Goal: Task Accomplishment & Management: Manage account settings

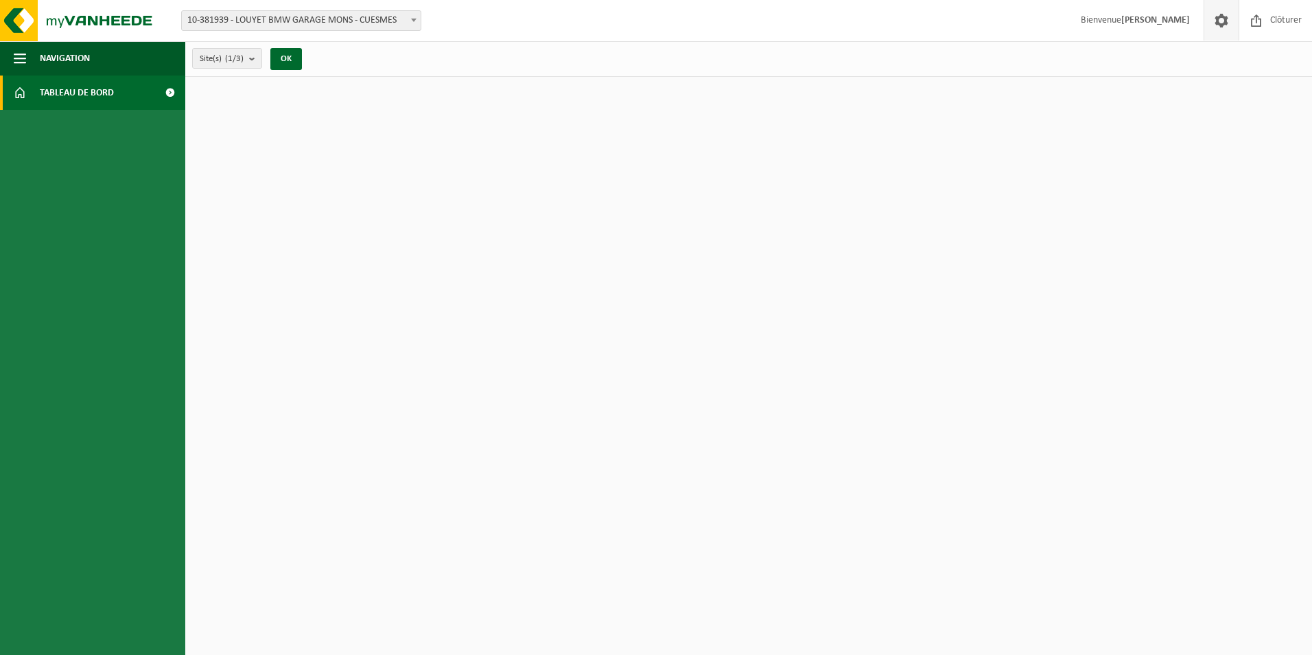
click at [1229, 28] on span at bounding box center [1221, 20] width 21 height 40
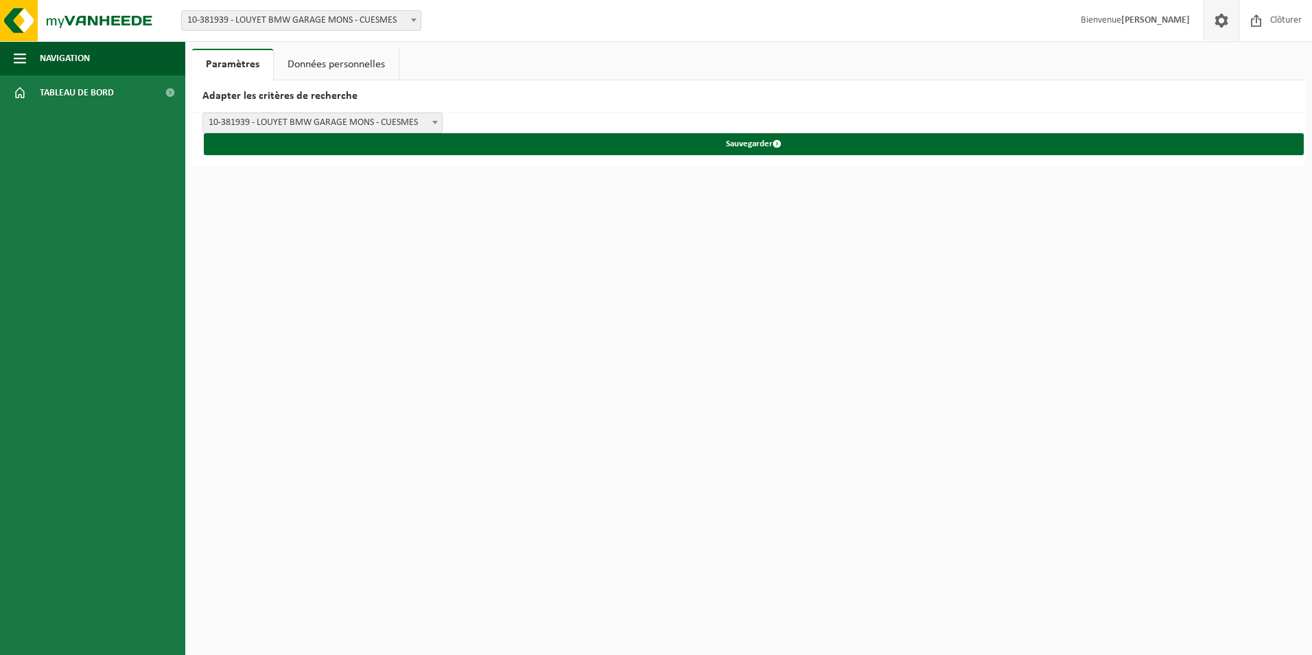
click at [277, 71] on link "Données personnelles" at bounding box center [336, 65] width 125 height 32
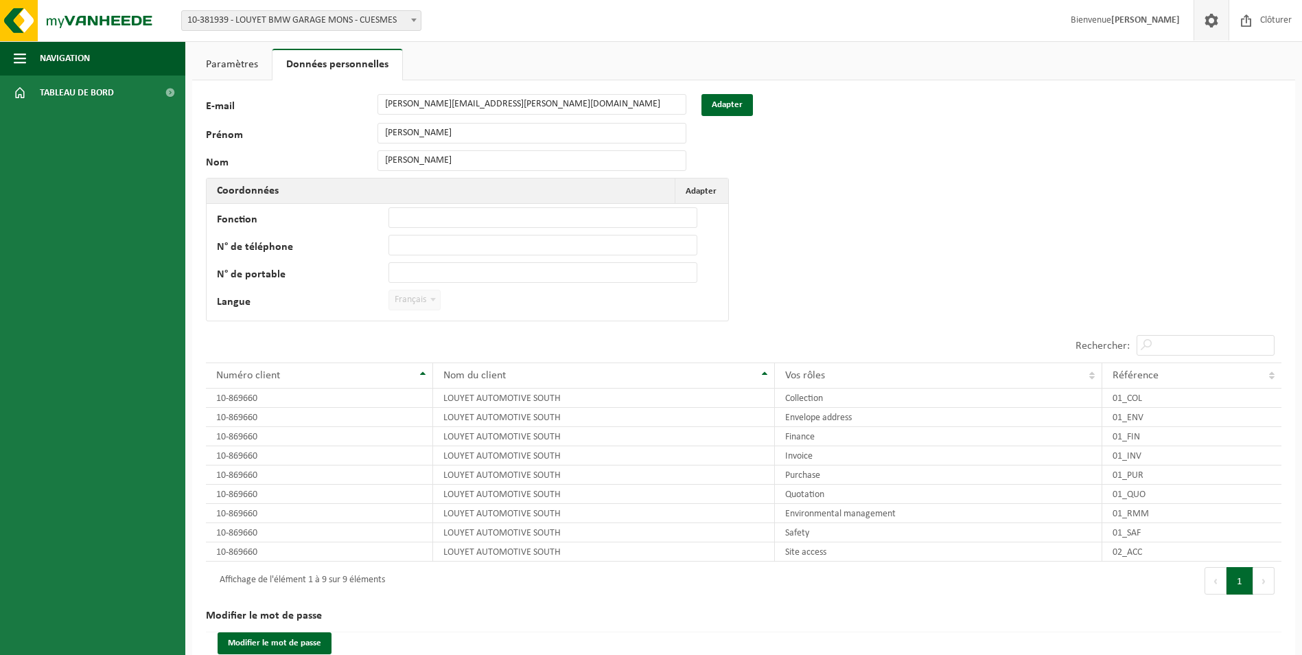
drag, startPoint x: 277, startPoint y: 71, endPoint x: 434, endPoint y: 51, distance: 158.3
click at [434, 51] on ul "Paramètres Données personnelles" at bounding box center [743, 65] width 1103 height 32
click at [698, 188] on span "Adapter" at bounding box center [701, 191] width 31 height 9
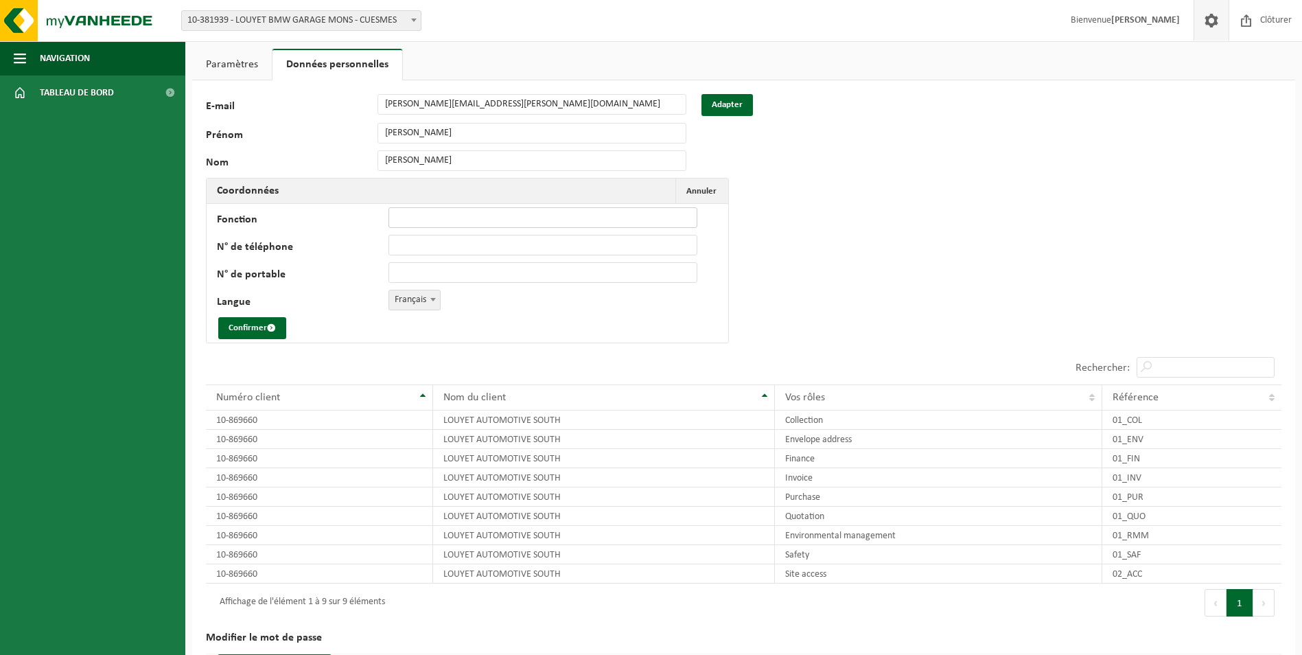
click at [465, 222] on input "Fonction" at bounding box center [542, 217] width 309 height 21
type input "chef d'atelier"
click at [458, 246] on input "N° de téléphone" at bounding box center [542, 245] width 309 height 21
type input "+32 65 40 03 14"
click at [397, 268] on input "N° de portable" at bounding box center [542, 272] width 309 height 21
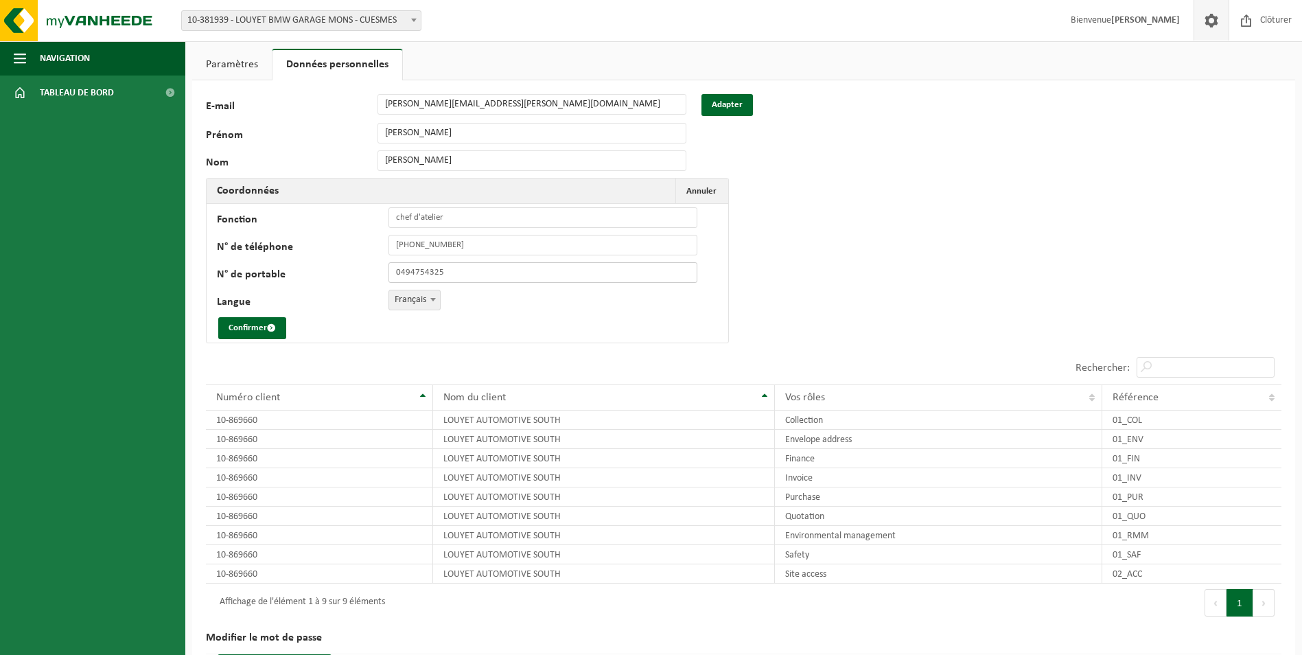
type input "+32 494 75 43 25"
click at [258, 325] on button "Confirmer" at bounding box center [252, 328] width 68 height 22
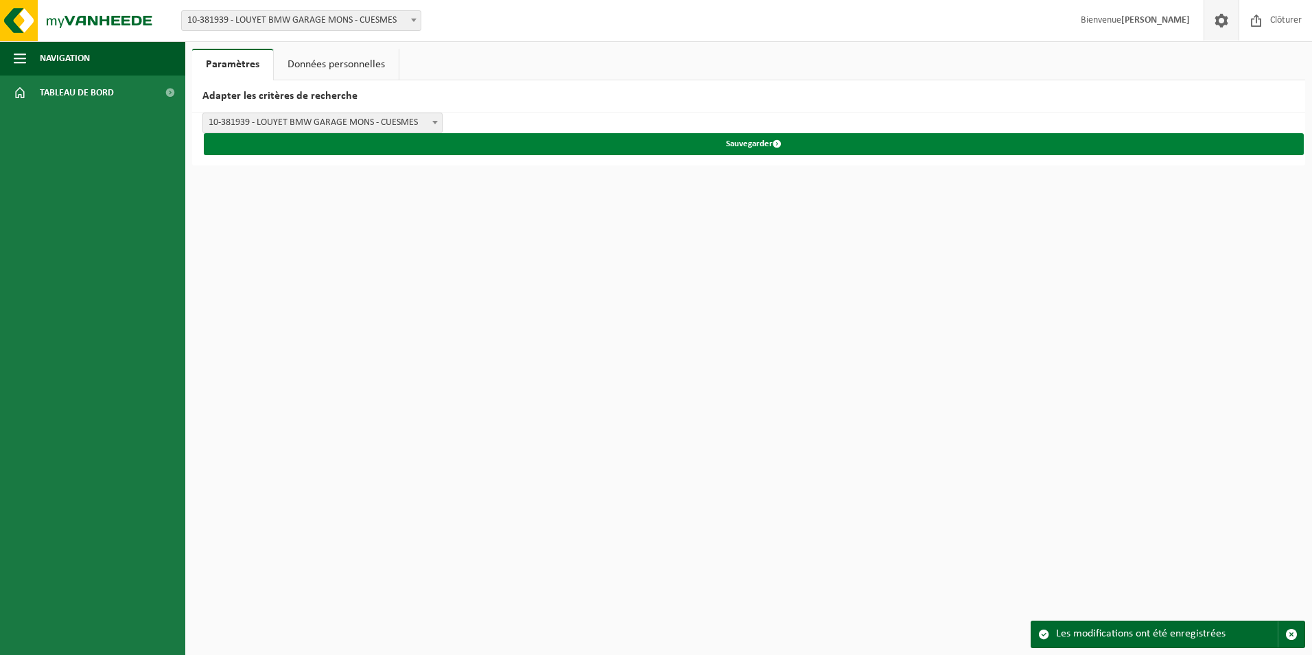
click at [763, 137] on button "Sauvegarder" at bounding box center [754, 144] width 1100 height 22
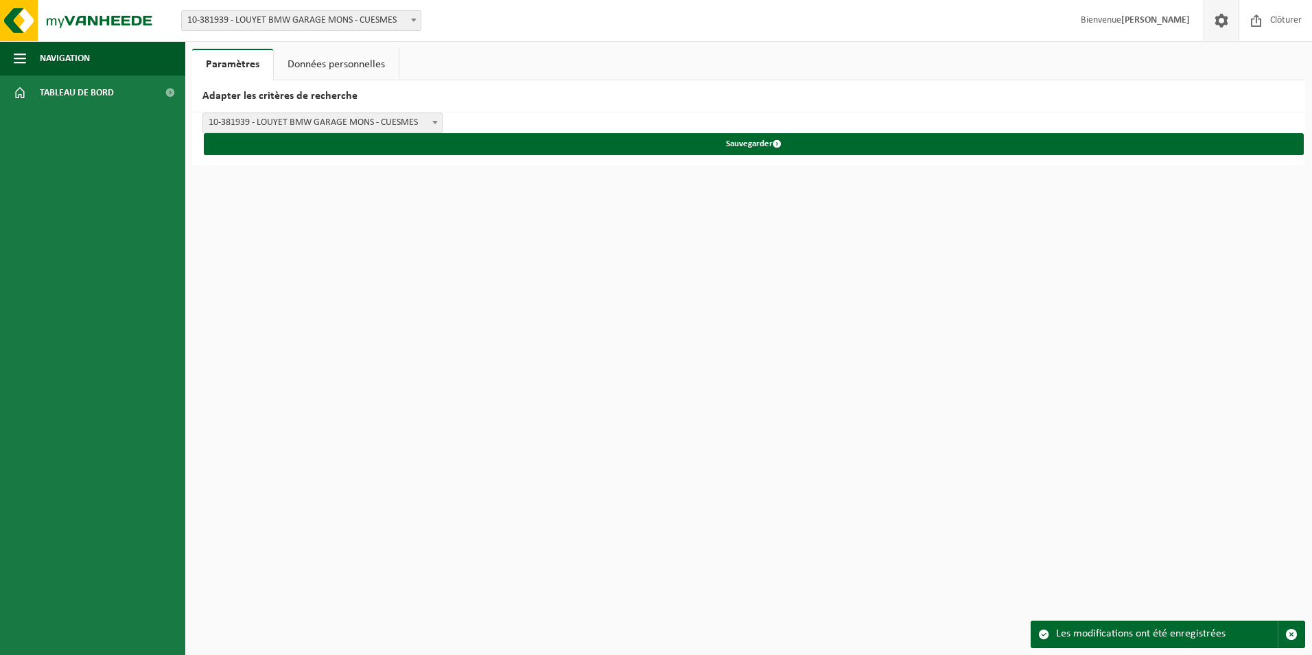
click at [302, 65] on link "Données personnelles" at bounding box center [336, 65] width 125 height 32
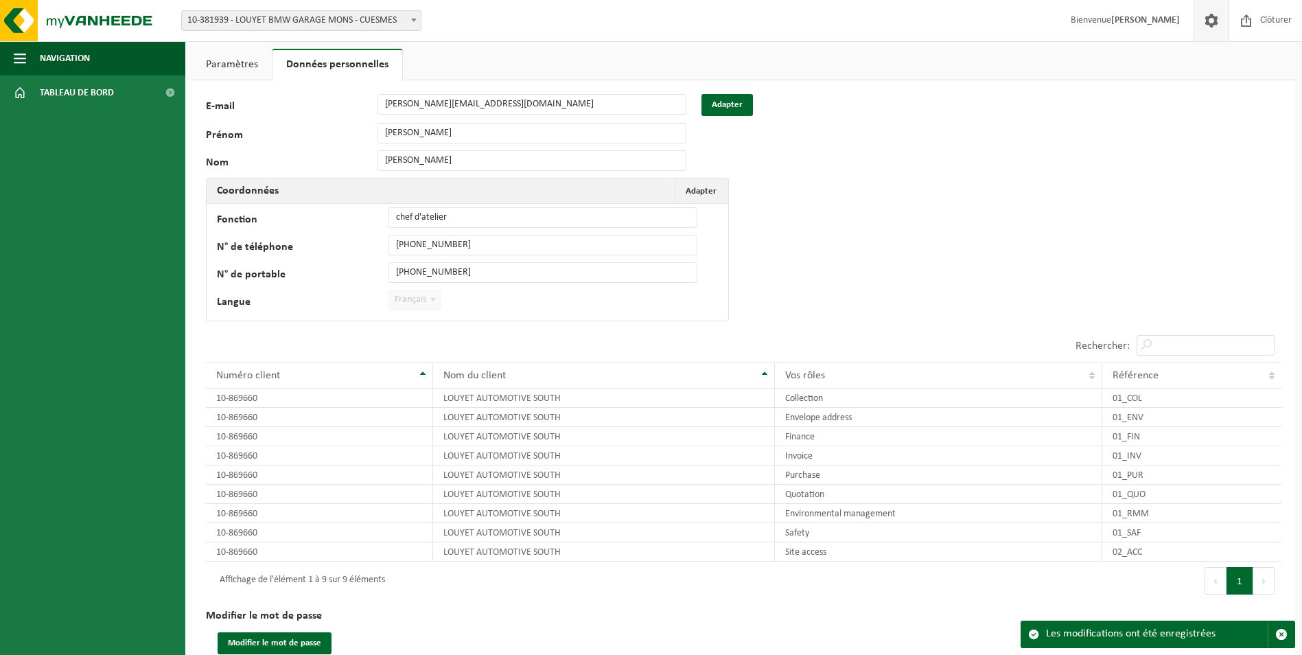
click at [1042, 268] on div "125725 E-mail michael.di-nanno@louyet.be Adapter Prénom Michael Nom Di Nanno Co…" at bounding box center [743, 379] width 1103 height 598
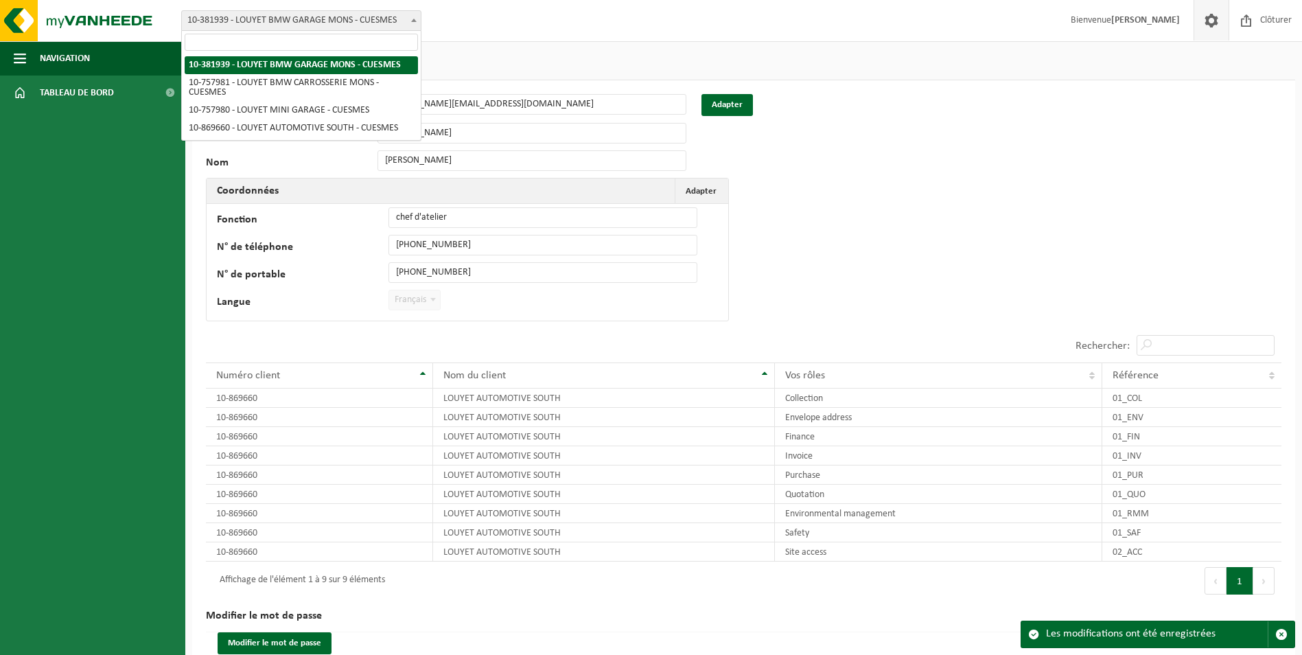
click at [302, 27] on span "10-381939 - LOUYET BMW GARAGE MONS - CUESMES" at bounding box center [301, 20] width 239 height 19
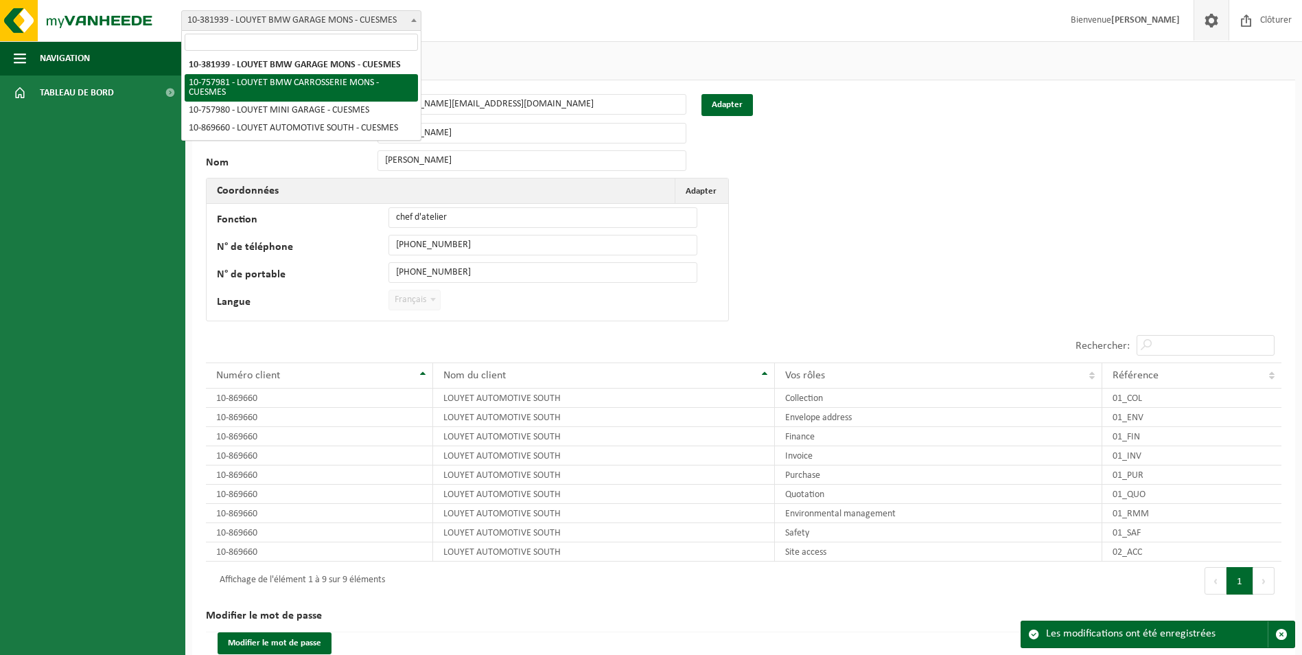
select select "27390"
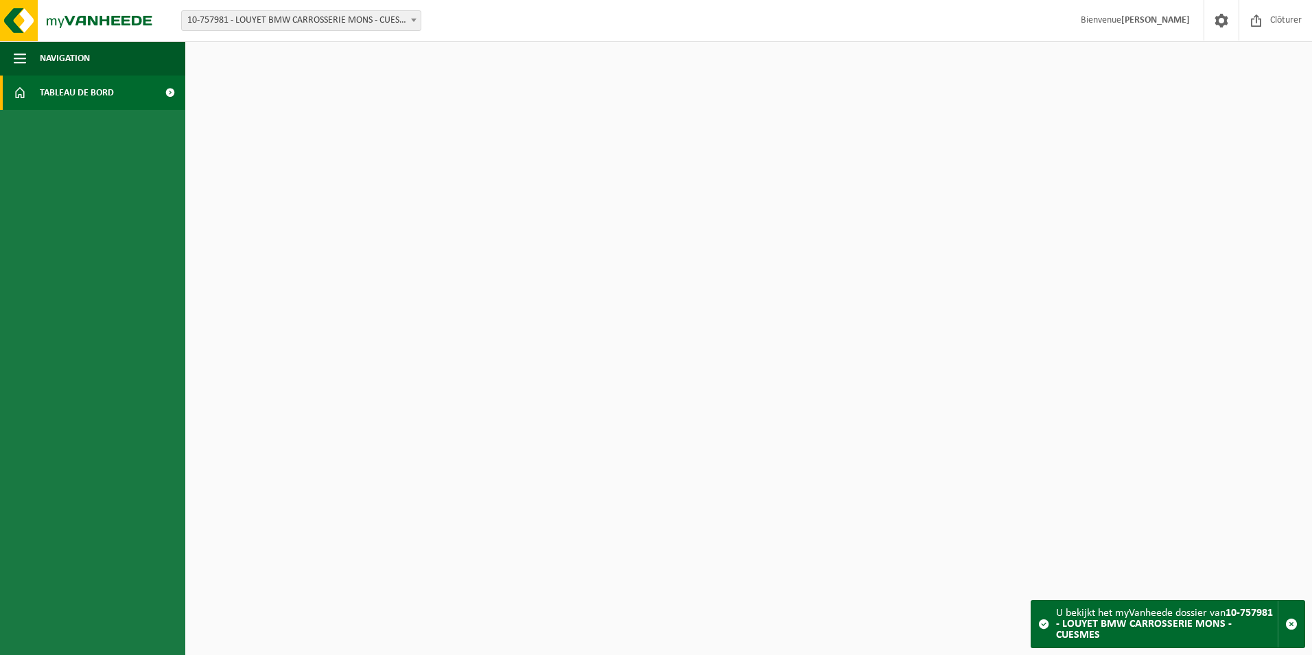
click at [362, 19] on span "10-757981 - LOUYET BMW CARROSSERIE MONS - CUESMES" at bounding box center [301, 20] width 239 height 19
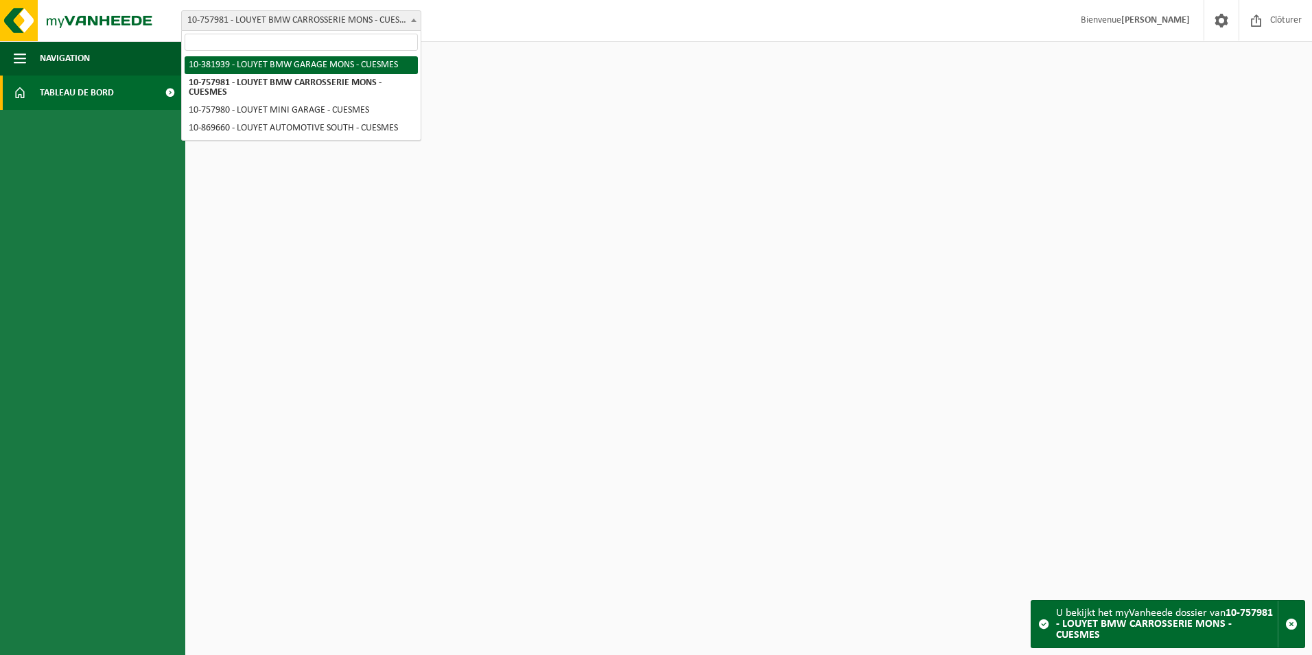
select select "27385"
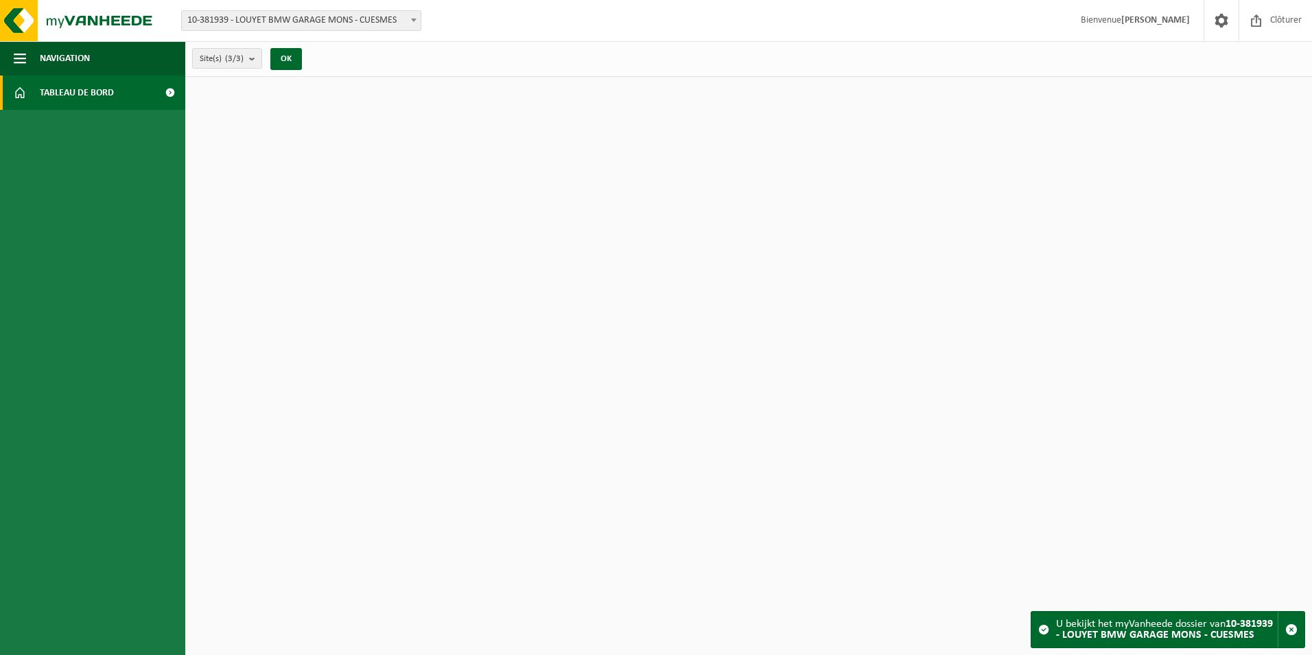
click at [167, 96] on span at bounding box center [169, 92] width 31 height 34
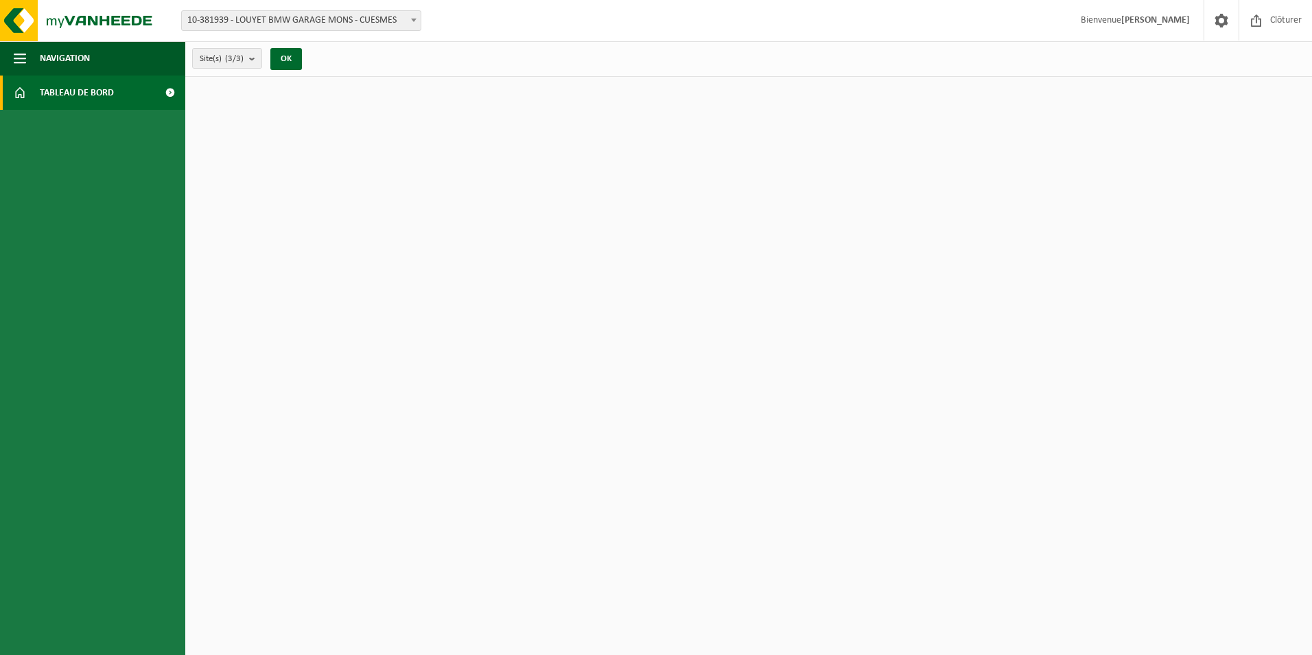
click at [167, 96] on span at bounding box center [169, 92] width 31 height 34
